Goal: Book appointment/travel/reservation

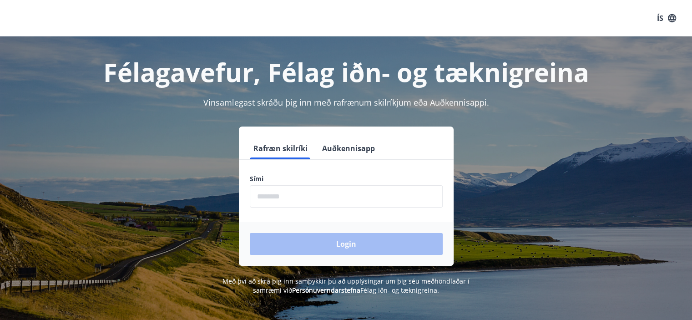
click at [305, 207] on input "phone" at bounding box center [346, 196] width 193 height 22
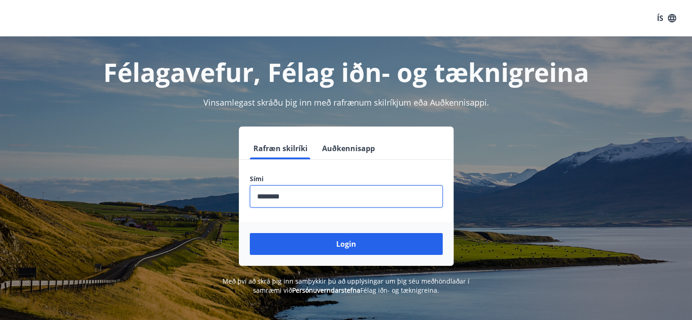
type input "********"
click at [250, 233] on button "Login" at bounding box center [346, 244] width 193 height 22
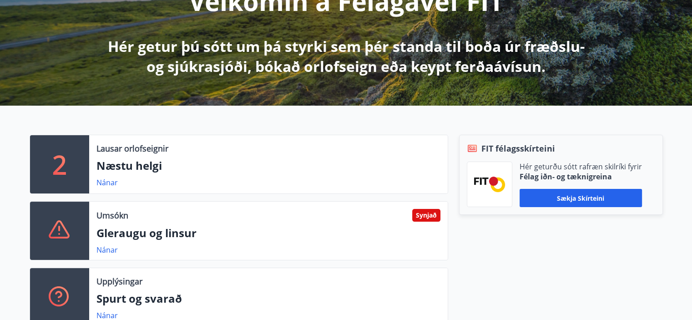
scroll to position [150, 0]
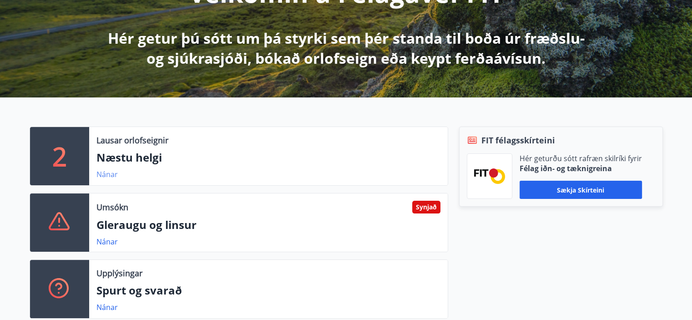
click at [104, 177] on link "Nánar" at bounding box center [106, 174] width 21 height 10
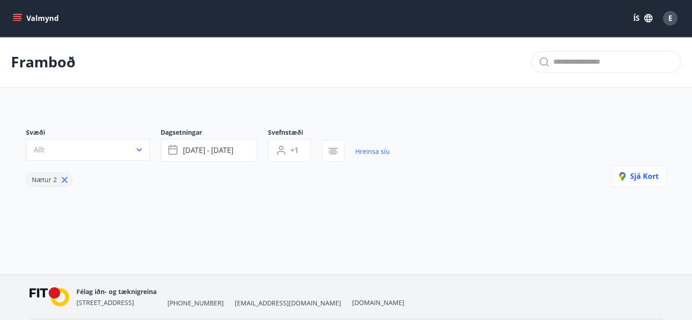
type input "*"
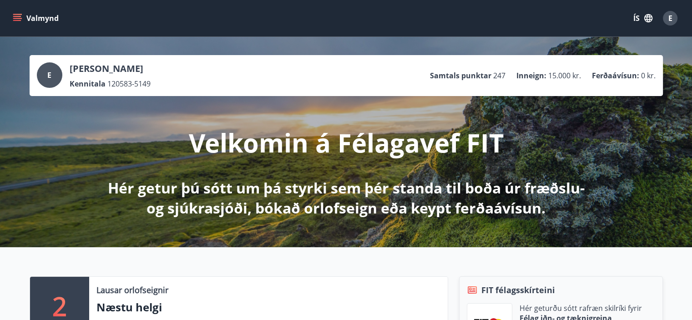
click at [22, 23] on button "Valmynd" at bounding box center [36, 18] width 51 height 16
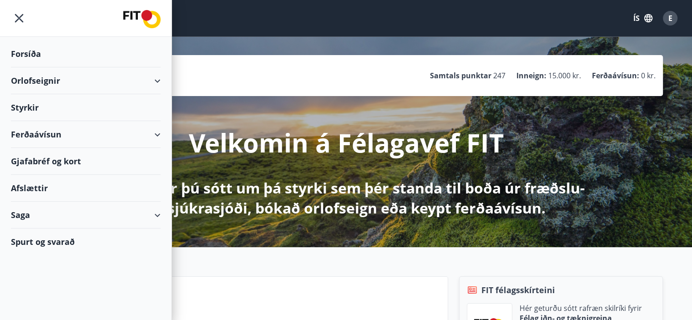
click at [37, 77] on div "Orlofseignir" at bounding box center [86, 80] width 150 height 27
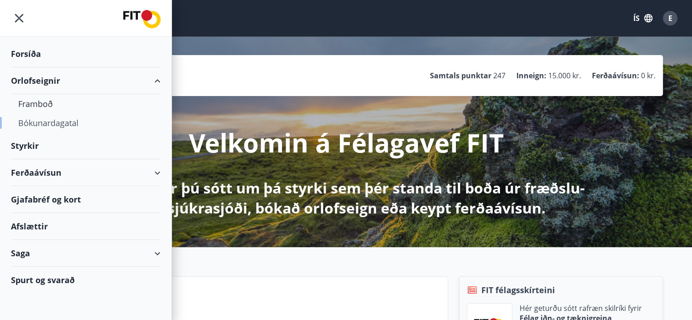
click at [44, 120] on div "Bókunardagatal" at bounding box center [85, 122] width 135 height 19
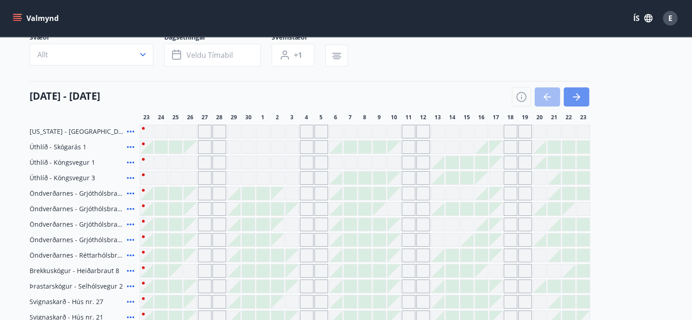
click at [582, 97] on button "button" at bounding box center [576, 96] width 25 height 19
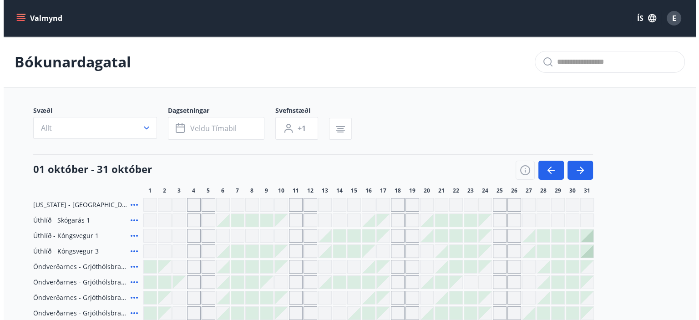
scroll to position [44, 0]
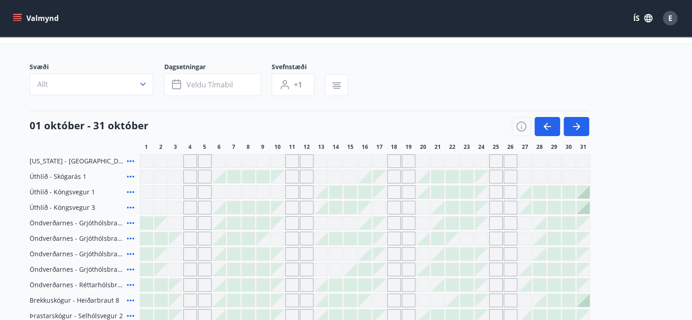
click at [544, 191] on div at bounding box center [539, 192] width 13 height 13
click at [577, 127] on icon "button" at bounding box center [576, 126] width 11 height 11
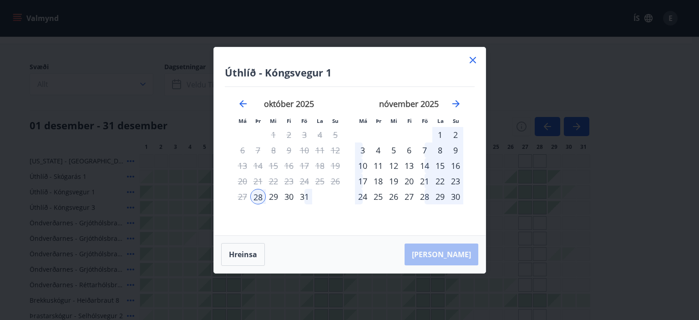
click at [470, 64] on icon at bounding box center [472, 60] width 11 height 11
click at [475, 59] on main "Bókunardagatal Svæði Allt Dagsetningar Veldu tímabil Svefnstæði +1 01 desember …" at bounding box center [346, 320] width 692 height 655
click at [233, 251] on div at bounding box center [233, 253] width 13 height 13
click at [471, 61] on main "Bókunardagatal Svæði Allt Dagsetningar Veldu tímabil Svefnstæði +1 01 desember …" at bounding box center [346, 320] width 692 height 655
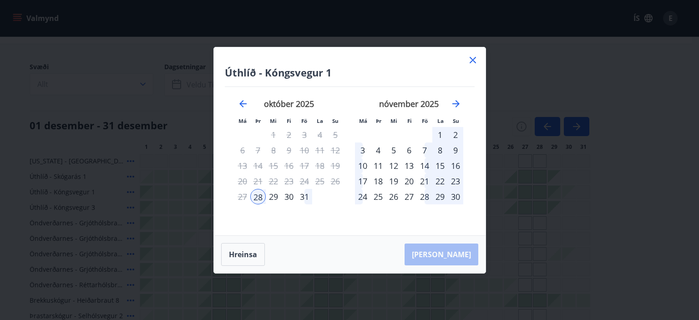
click at [470, 58] on main "Bókunardagatal Svæði Allt Dagsetningar Veldu tímabil Svefnstæði +1 01 desember …" at bounding box center [346, 320] width 692 height 655
click at [522, 60] on main "Bókunardagatal Svæði Allt Dagsetningar Veldu tímabil Svefnstæði +1 01 desember …" at bounding box center [346, 320] width 692 height 655
click at [131, 58] on main "Bókunardagatal Svæði Allt Dagsetningar Veldu tímabil Svefnstæði +1 01 desember …" at bounding box center [346, 320] width 692 height 655
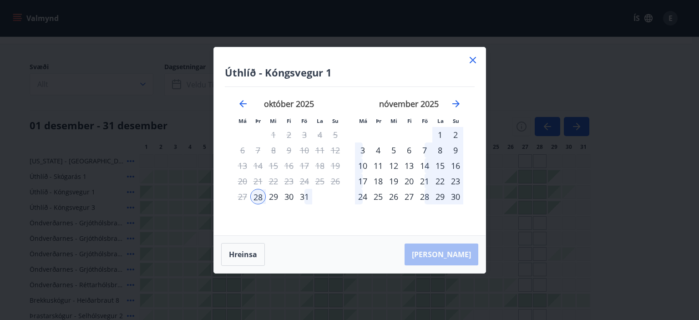
click at [337, 145] on span "14" at bounding box center [336, 146] width 6 height 7
click at [297, 191] on div at bounding box center [292, 192] width 13 height 13
click at [287, 196] on div at bounding box center [292, 192] width 13 height 13
click at [104, 79] on button "Allt" at bounding box center [92, 84] width 124 height 22
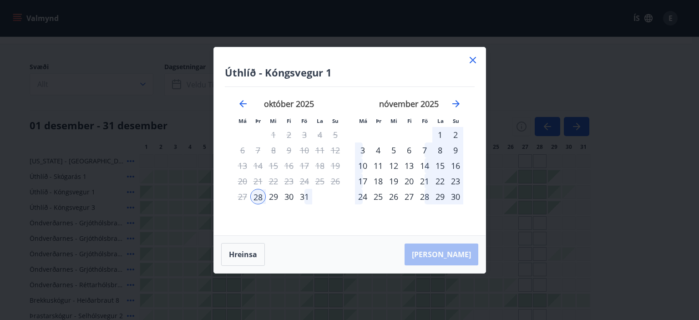
click at [137, 83] on div "Suðurnes Erlendis Höfuðborgarsvæðið Vestfirðir Vesturland Norðurland Austurland…" at bounding box center [349, 160] width 699 height 320
click at [142, 86] on div "Suðurnes Erlendis Höfuðborgarsvæðið Vestfirðir Vesturland Norðurland Austurland…" at bounding box center [349, 160] width 699 height 320
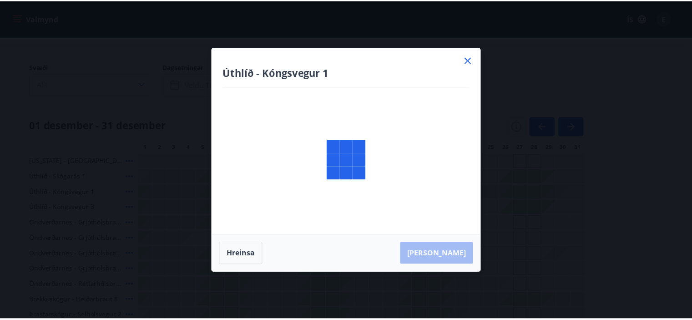
scroll to position [48, 0]
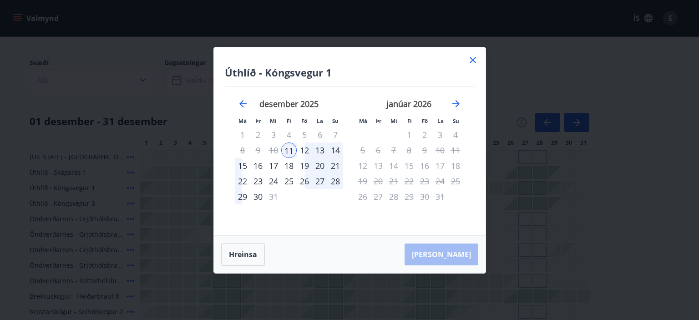
click at [473, 61] on icon at bounding box center [472, 60] width 6 height 6
click at [466, 55] on main "Bókunardagatal Svæði Allt Dagsetningar Veldu tímabil Svefnstæði +1 01 desember …" at bounding box center [346, 316] width 692 height 655
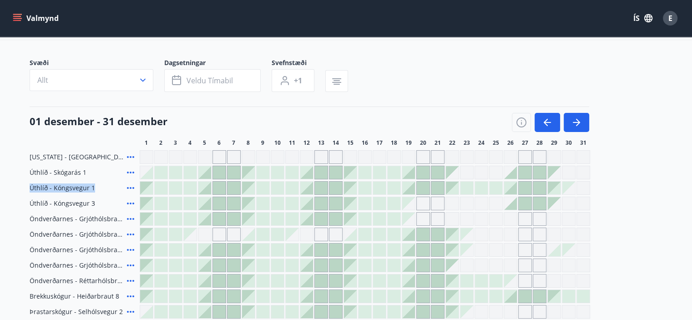
drag, startPoint x: 690, startPoint y: 185, endPoint x: 653, endPoint y: 166, distance: 41.3
click at [653, 166] on main "Bókunardagatal Svæði Allt Dagsetningar Veldu tímabil Svefnstæði +1 01 desember …" at bounding box center [346, 316] width 692 height 655
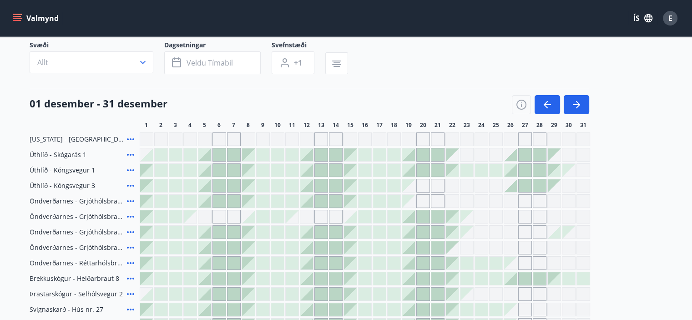
scroll to position [64, 0]
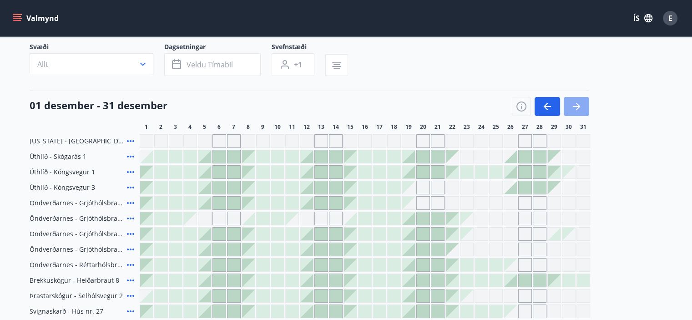
click at [580, 103] on icon "button" at bounding box center [576, 106] width 11 height 11
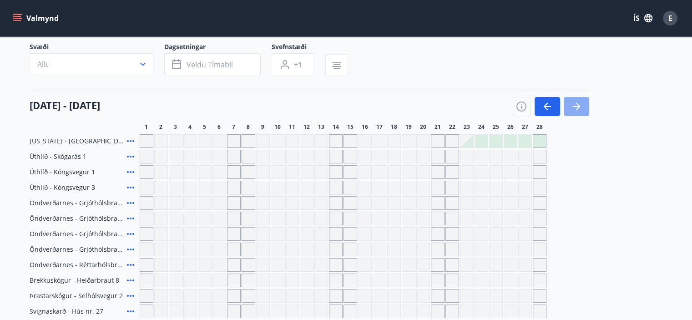
click at [580, 103] on icon "button" at bounding box center [576, 106] width 11 height 11
drag, startPoint x: 580, startPoint y: 103, endPoint x: 488, endPoint y: 147, distance: 102.6
click at [580, 103] on icon "button" at bounding box center [576, 106] width 11 height 11
click at [482, 190] on div "Gráir dagar eru ekki bókanlegir" at bounding box center [481, 188] width 14 height 14
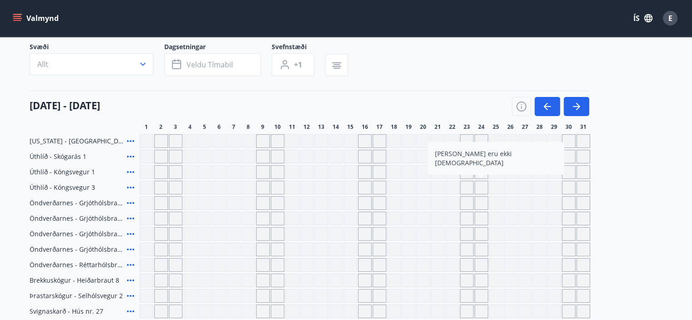
drag, startPoint x: 446, startPoint y: 87, endPoint x: 549, endPoint y: 106, distance: 105.1
click at [549, 106] on icon "button" at bounding box center [547, 106] width 7 height 1
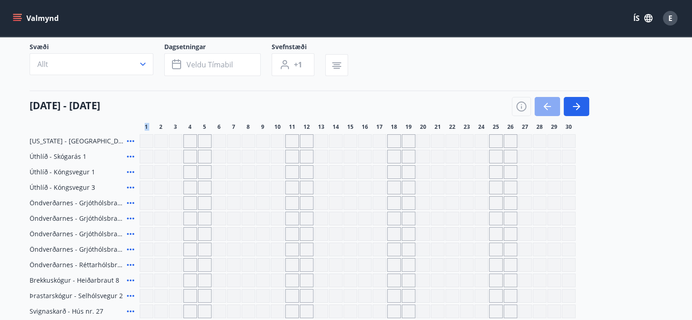
click at [546, 111] on icon "button" at bounding box center [547, 106] width 11 height 11
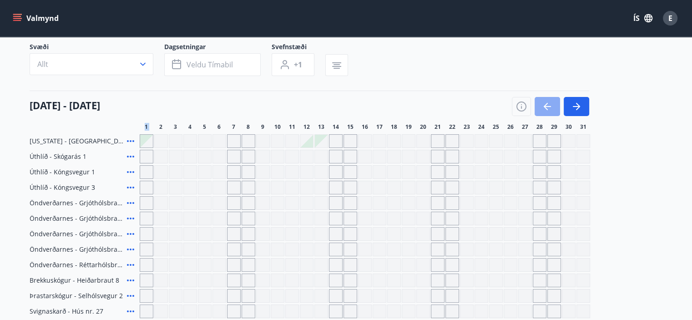
click at [541, 107] on button "button" at bounding box center [547, 106] width 25 height 19
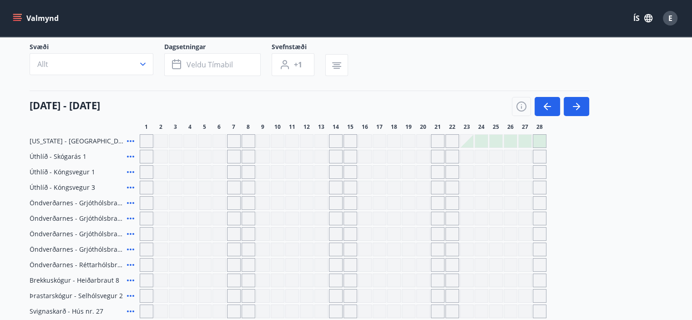
click at [469, 144] on div at bounding box center [466, 141] width 13 height 13
click at [469, 143] on div at bounding box center [466, 141] width 13 height 13
click at [483, 141] on div at bounding box center [481, 141] width 13 height 13
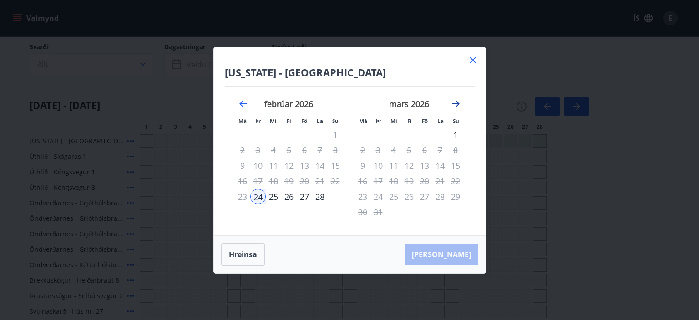
click at [454, 105] on icon "Move forward to switch to the next month." at bounding box center [455, 103] width 11 height 11
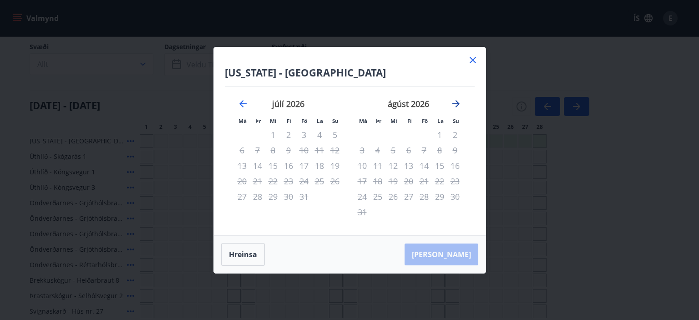
click at [454, 105] on icon "Move forward to switch to the next month." at bounding box center [455, 103] width 11 height 11
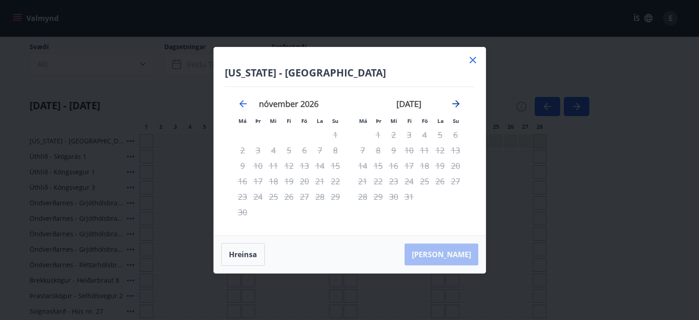
click at [454, 105] on icon "Move forward to switch to the next month." at bounding box center [455, 103] width 11 height 11
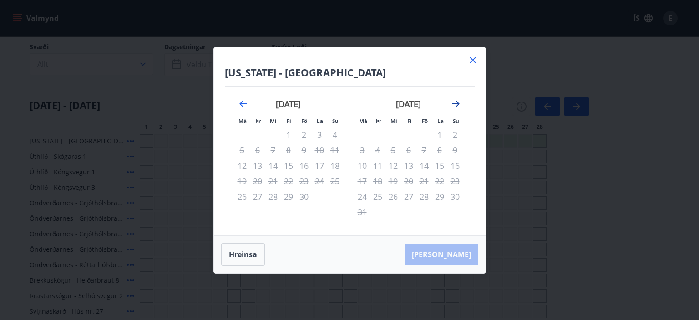
click at [454, 105] on icon "Move forward to switch to the next month." at bounding box center [455, 103] width 11 height 11
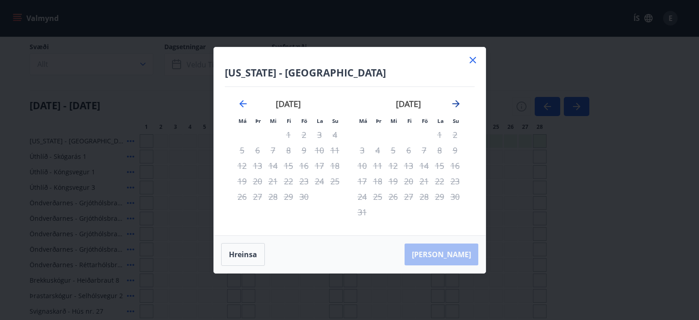
click at [456, 102] on icon "Move forward to switch to the next month." at bounding box center [455, 103] width 11 height 11
click at [242, 105] on icon "Move backward to switch to the previous month." at bounding box center [242, 103] width 7 height 7
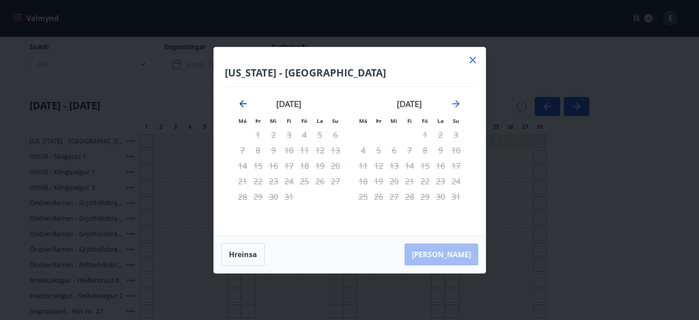
click at [242, 105] on icon "Move backward to switch to the previous month." at bounding box center [242, 103] width 7 height 7
click at [475, 55] on icon at bounding box center [472, 60] width 11 height 11
click at [474, 58] on div "Svæði Allt Dagsetningar Veldu tímabil Svefnstæði +1" at bounding box center [346, 60] width 633 height 37
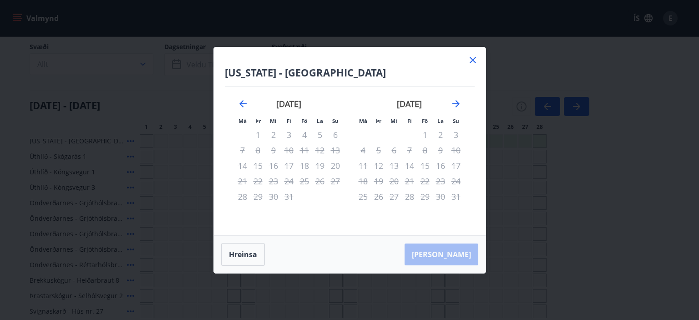
click at [243, 105] on div "01 febrúar - 28 febrúar" at bounding box center [310, 103] width 560 height 25
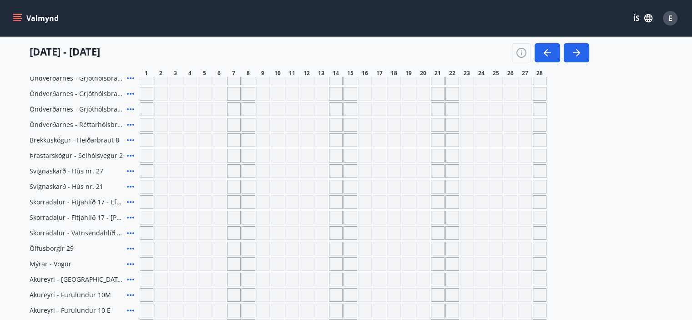
scroll to position [0, 0]
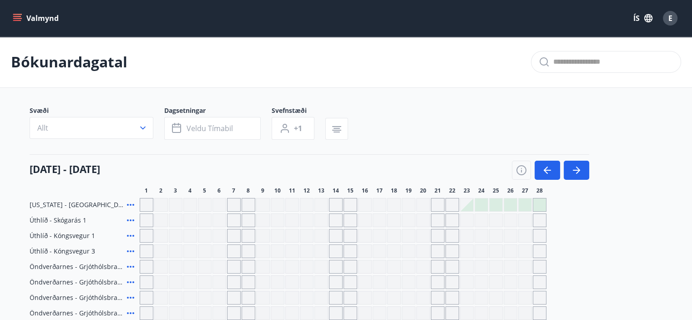
click at [468, 207] on div at bounding box center [466, 204] width 13 height 13
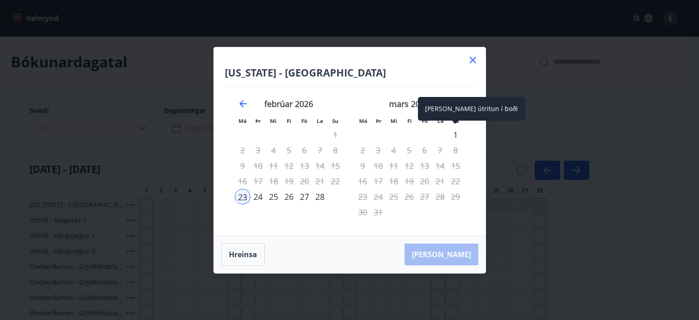
click at [454, 132] on div "1" at bounding box center [455, 134] width 15 height 15
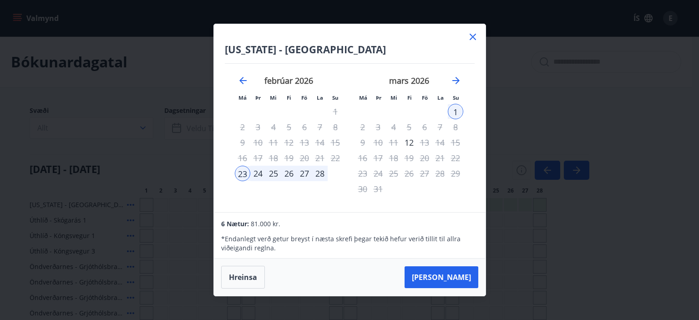
click at [472, 35] on icon at bounding box center [472, 36] width 11 height 11
click at [472, 35] on div "Valmynd ÍS E" at bounding box center [346, 18] width 692 height 36
click at [468, 25] on div "Valmynd ÍS E" at bounding box center [346, 18] width 670 height 22
click at [469, 26] on div "Valmynd ÍS E" at bounding box center [346, 18] width 670 height 22
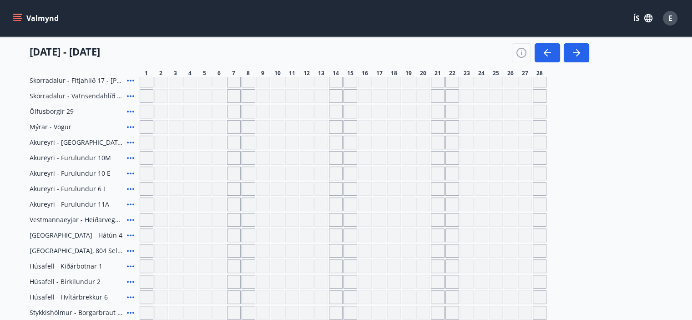
scroll to position [340, 0]
click at [548, 56] on icon "button" at bounding box center [547, 52] width 11 height 11
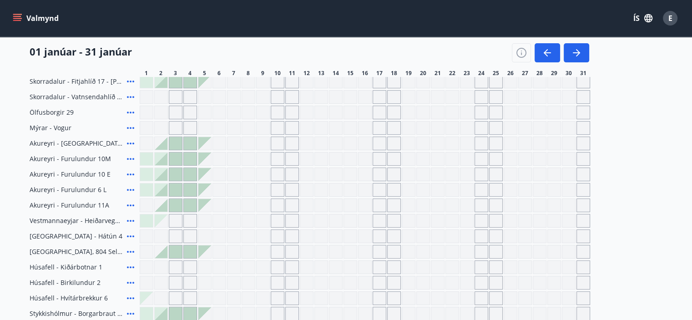
scroll to position [76, 0]
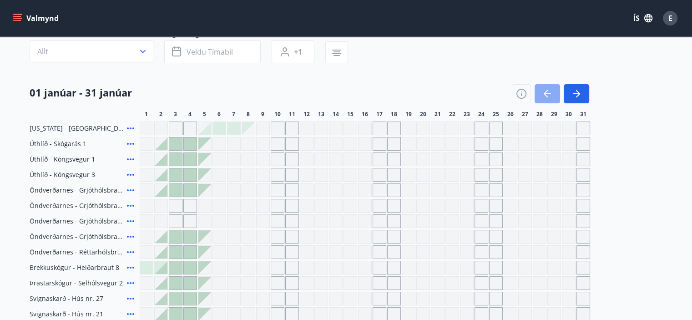
click at [542, 96] on icon "button" at bounding box center [547, 93] width 11 height 11
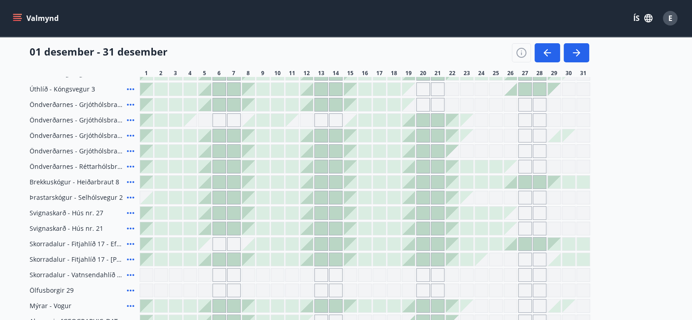
scroll to position [163, 0]
click at [547, 49] on icon "button" at bounding box center [547, 52] width 11 height 11
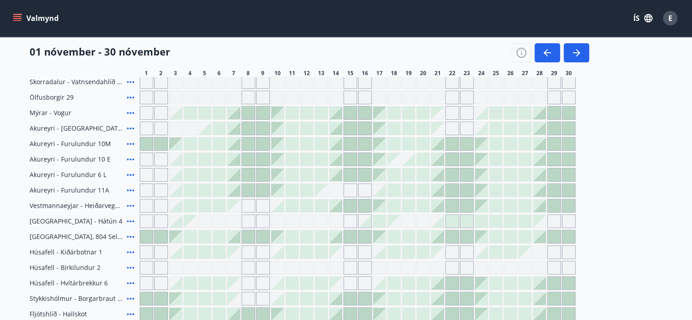
scroll to position [353, 0]
click at [363, 160] on div at bounding box center [364, 160] width 13 height 13
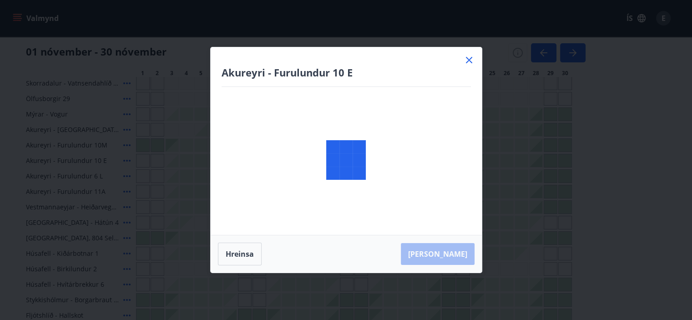
scroll to position [405, 0]
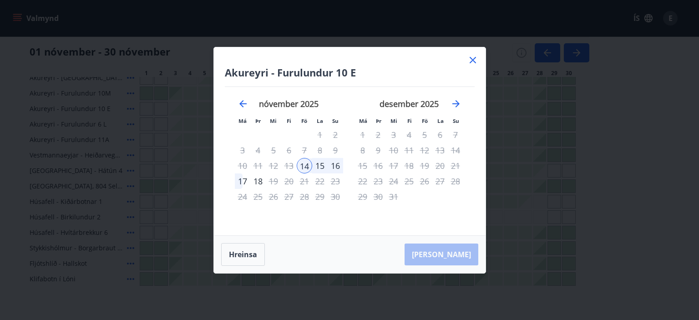
click at [468, 60] on icon at bounding box center [472, 60] width 11 height 11
click at [472, 56] on div "01 nóvember - 30 nóvember" at bounding box center [310, 49] width 560 height 25
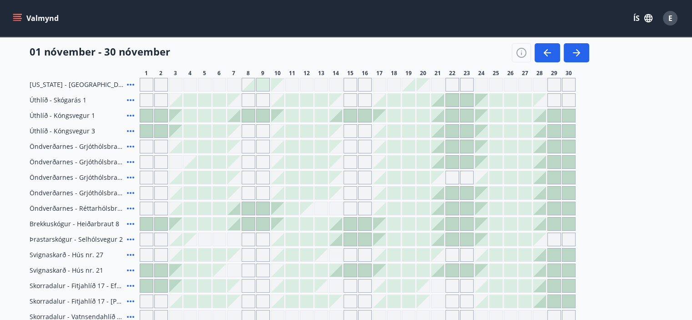
scroll to position [119, 0]
click at [245, 242] on div "Gráir dagar eru ekki bókanlegir" at bounding box center [249, 241] width 14 height 14
click at [289, 243] on div at bounding box center [292, 240] width 13 height 13
click at [289, 249] on div at bounding box center [292, 256] width 14 height 14
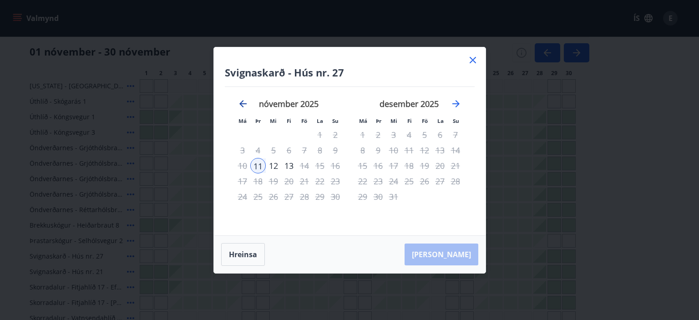
click at [241, 103] on icon "Move backward to switch to the previous month." at bounding box center [242, 103] width 7 height 7
click at [471, 60] on icon at bounding box center [472, 60] width 11 height 11
click at [471, 61] on div "01 nóvember - 30 nóvember" at bounding box center [310, 49] width 560 height 25
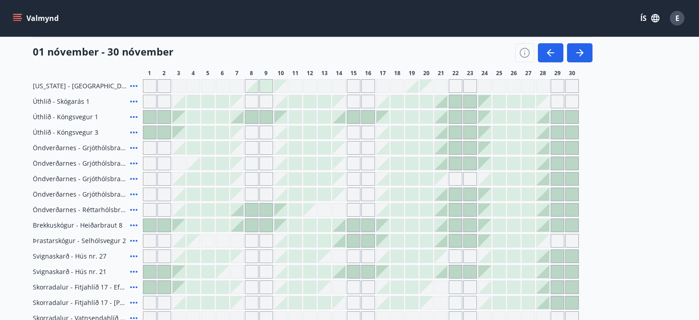
click at [469, 57] on div "01 nóvember - 30 nóvember" at bounding box center [313, 49] width 560 height 25
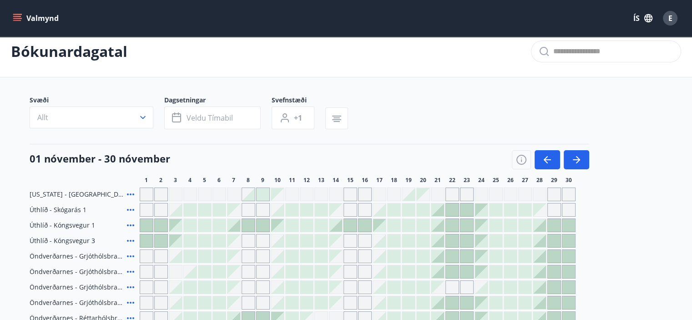
scroll to position [0, 0]
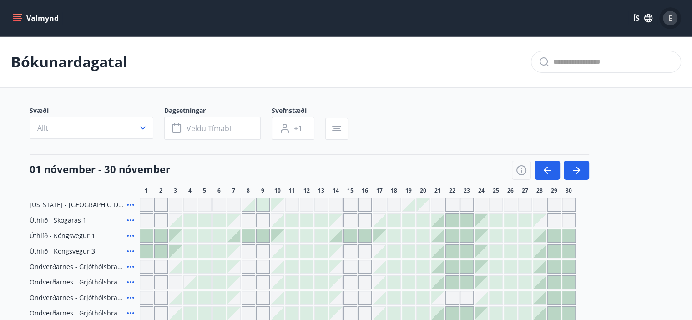
click at [670, 20] on span "E" at bounding box center [670, 18] width 4 height 10
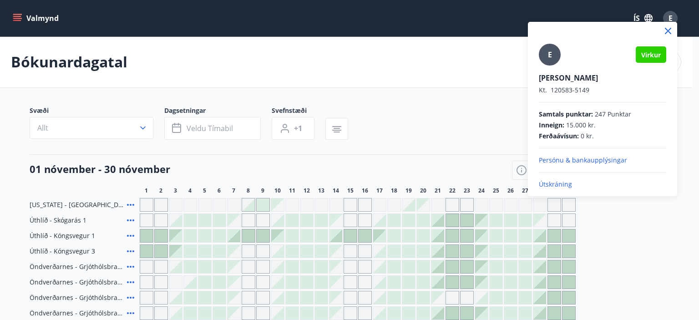
click at [553, 182] on p "Útskráning" at bounding box center [602, 184] width 127 height 9
click at [553, 183] on p "Útskráning" at bounding box center [602, 184] width 127 height 9
click at [562, 182] on p "Útskráning" at bounding box center [602, 184] width 127 height 9
click at [668, 28] on icon at bounding box center [667, 30] width 11 height 11
